Goal: Information Seeking & Learning: Compare options

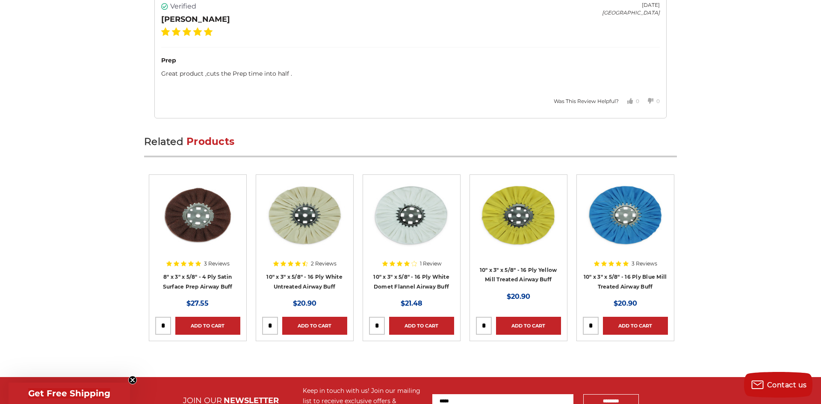
scroll to position [1359, 0]
click at [199, 205] on img at bounding box center [197, 214] width 85 height 68
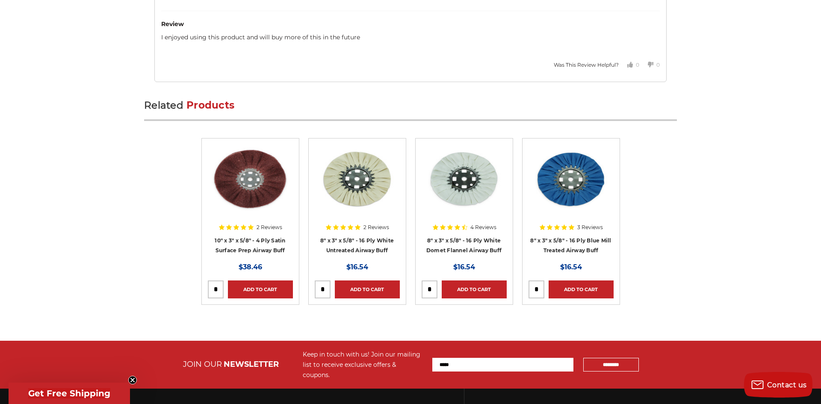
scroll to position [1628, 0]
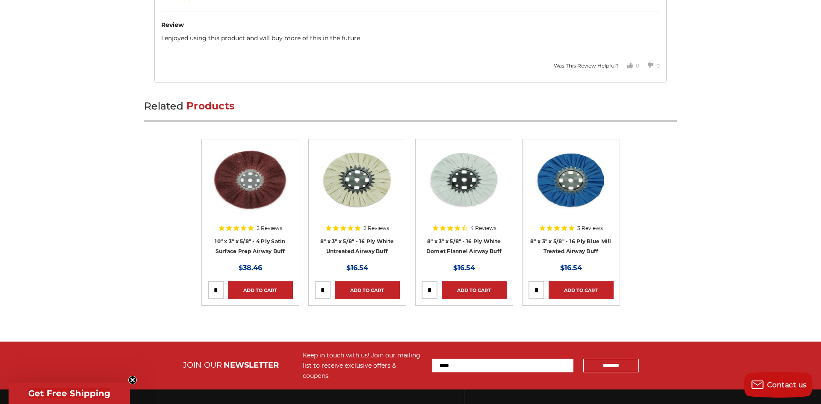
click at [247, 167] on img at bounding box center [250, 179] width 85 height 68
